Goal: Share content

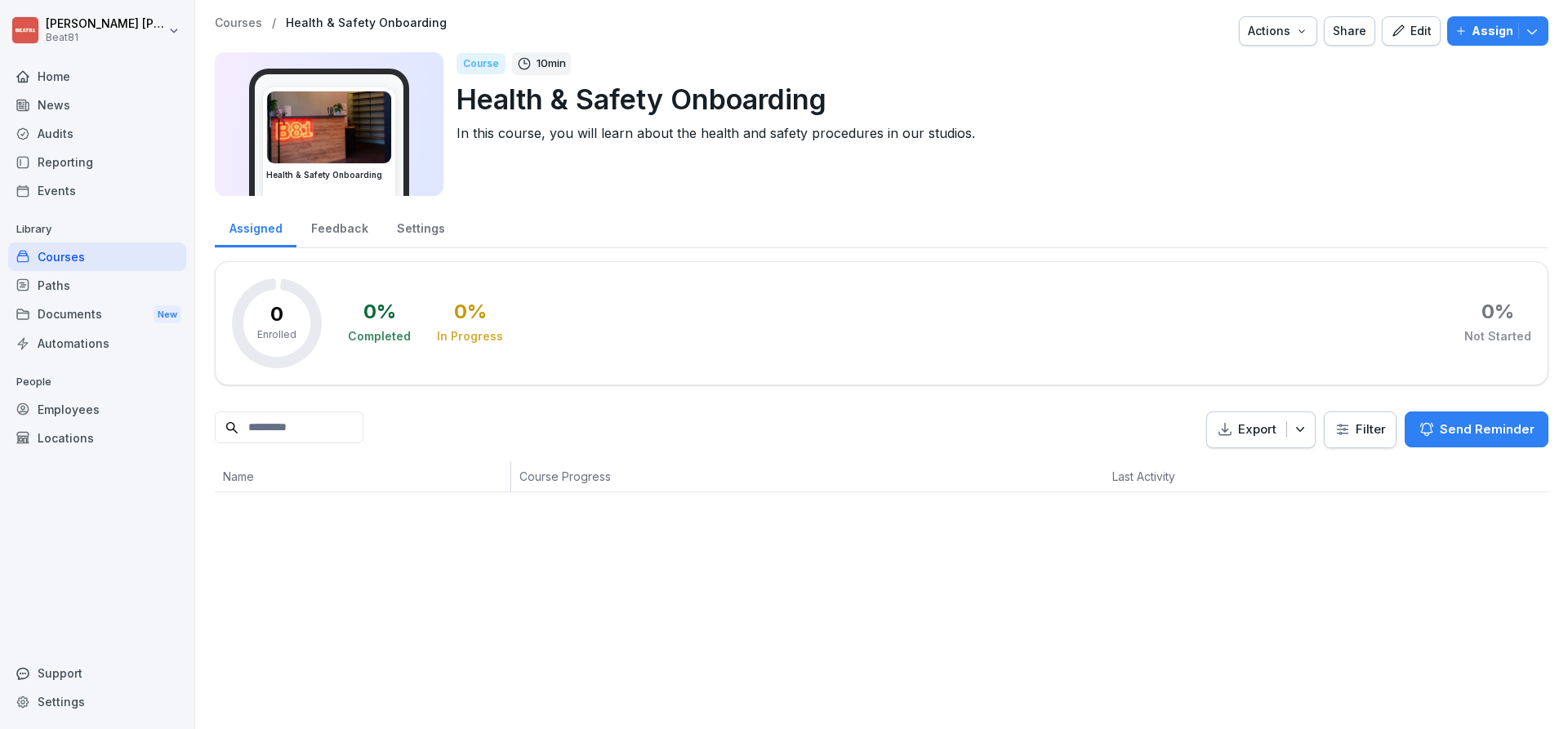
click at [47, 254] on div "Courses" at bounding box center [97, 256] width 179 height 29
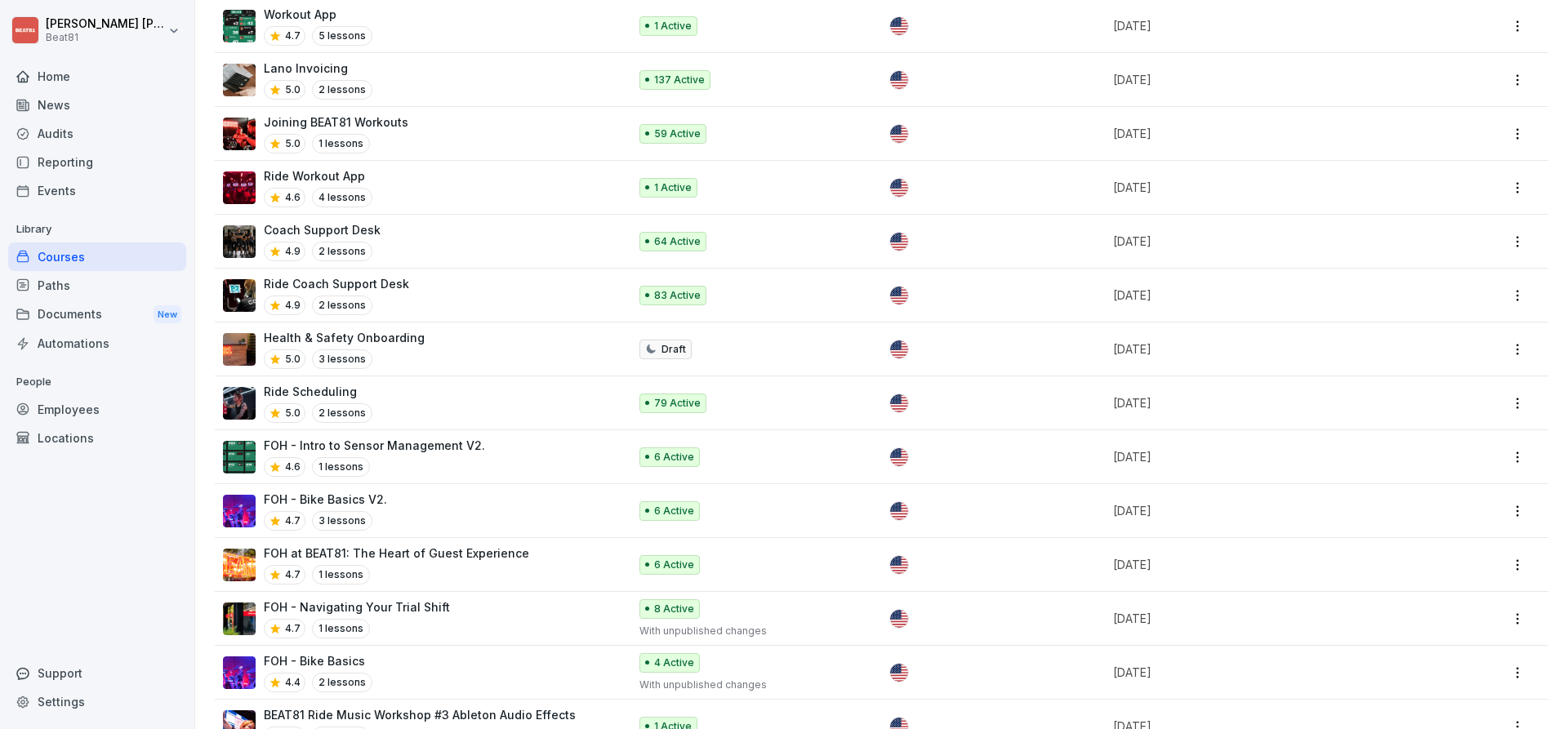
scroll to position [3340, 0]
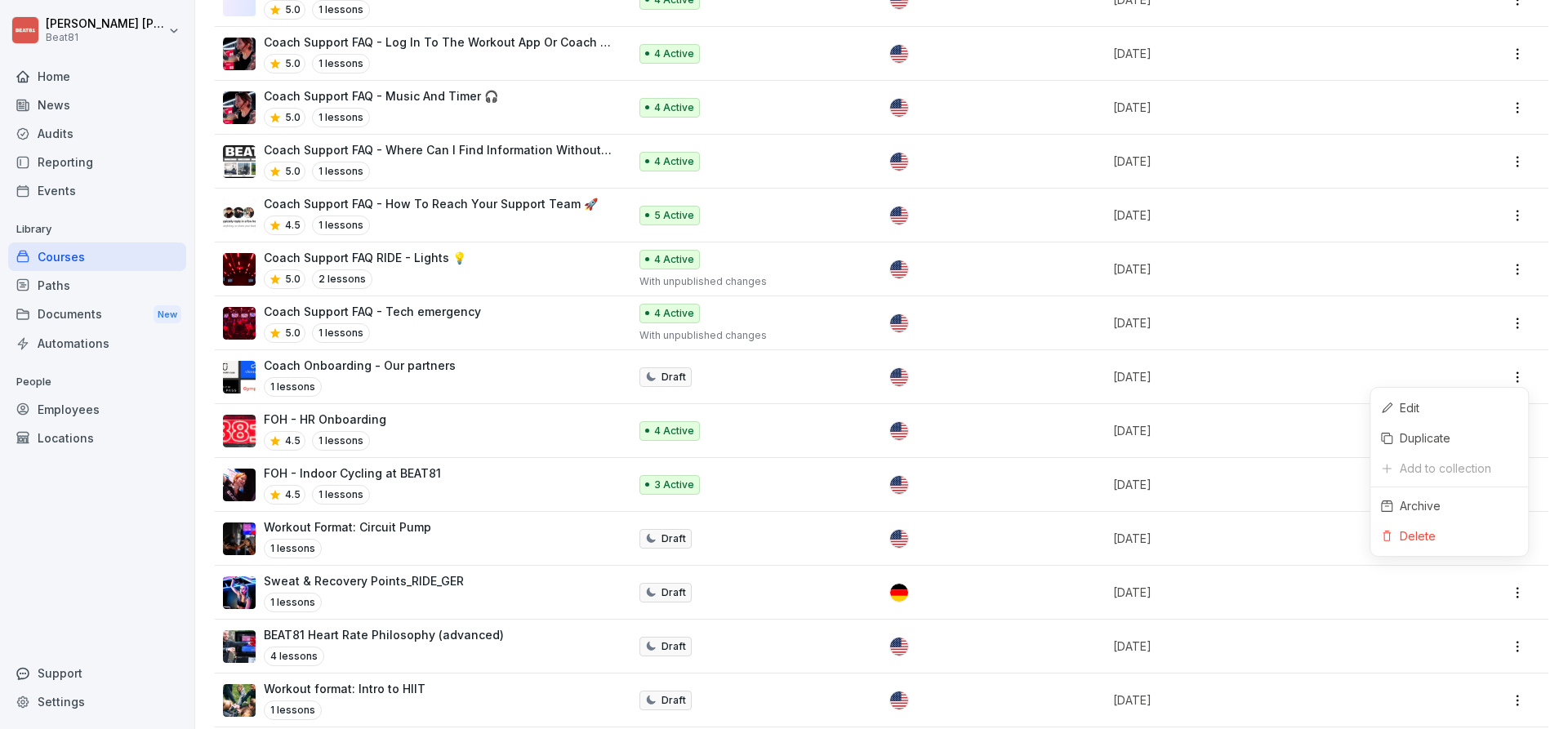
click at [1521, 381] on html "[PERSON_NAME] Beat81 Home News Audits Reporting Events Library Courses Paths Do…" at bounding box center [784, 364] width 1568 height 729
click at [358, 367] on html "[PERSON_NAME] Beat81 Home News Audits Reporting Events Library Courses Paths Do…" at bounding box center [784, 364] width 1568 height 729
click at [399, 411] on div "FOH - HR Onboarding 4.5 1 lessons" at bounding box center [418, 431] width 389 height 40
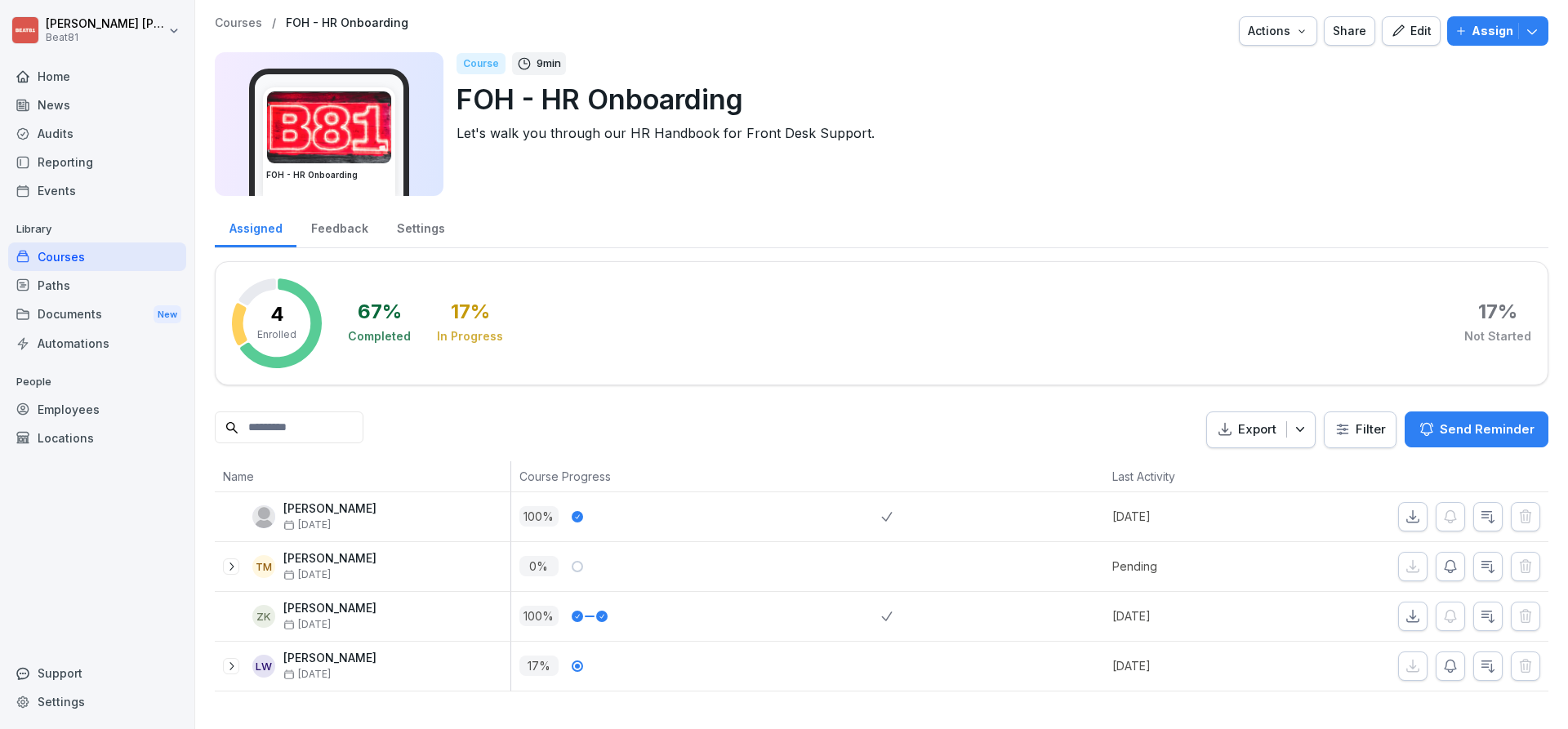
click at [1435, 33] on button "Edit" at bounding box center [1411, 30] width 59 height 29
click at [1346, 34] on div "Share" at bounding box center [1350, 31] width 34 height 18
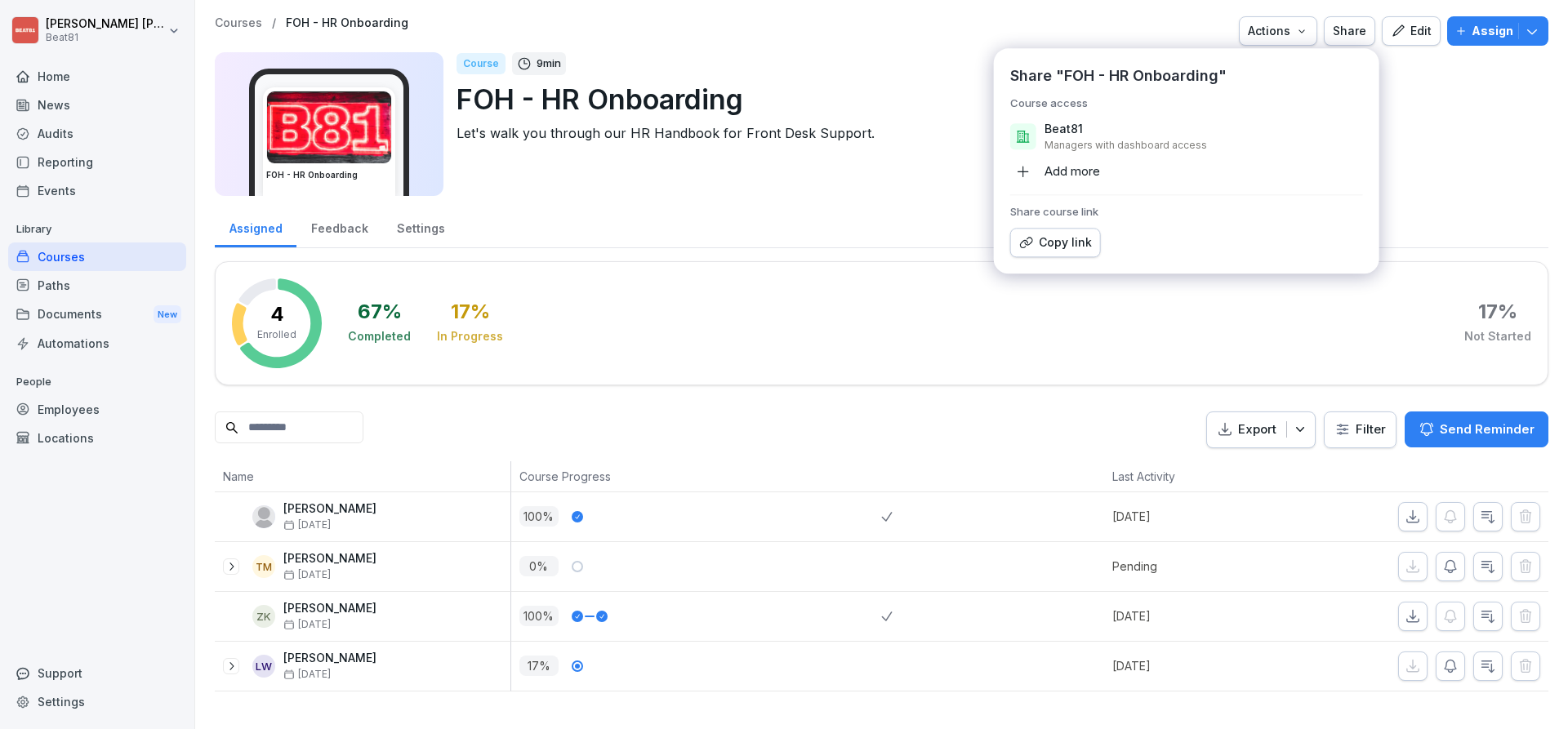
click at [1041, 241] on div "Copy link" at bounding box center [1055, 242] width 73 height 18
click at [1071, 241] on div "Copy link" at bounding box center [1055, 242] width 73 height 18
